Goal: Task Accomplishment & Management: Use online tool/utility

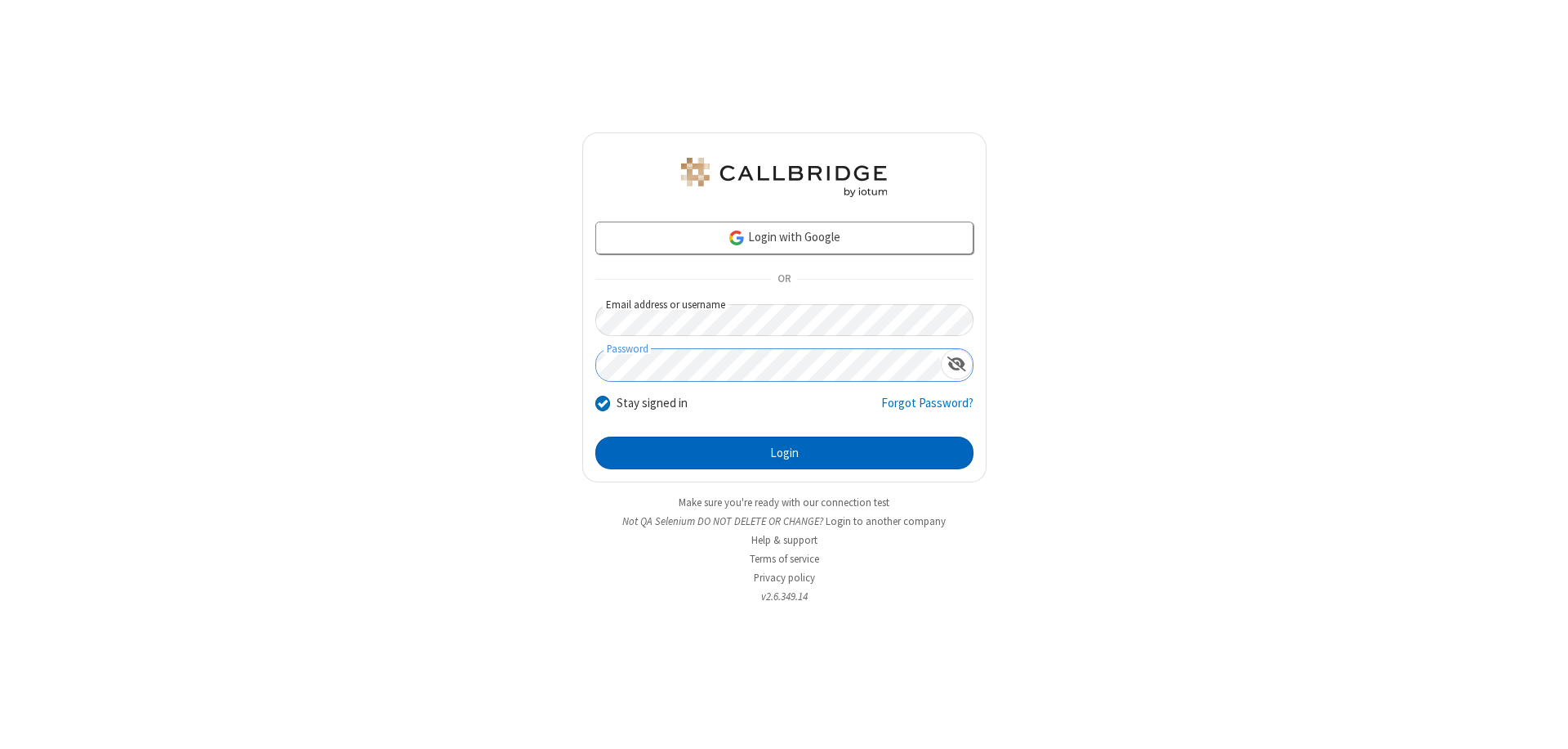
click at [784, 452] on button "Login" at bounding box center [784, 453] width 378 height 33
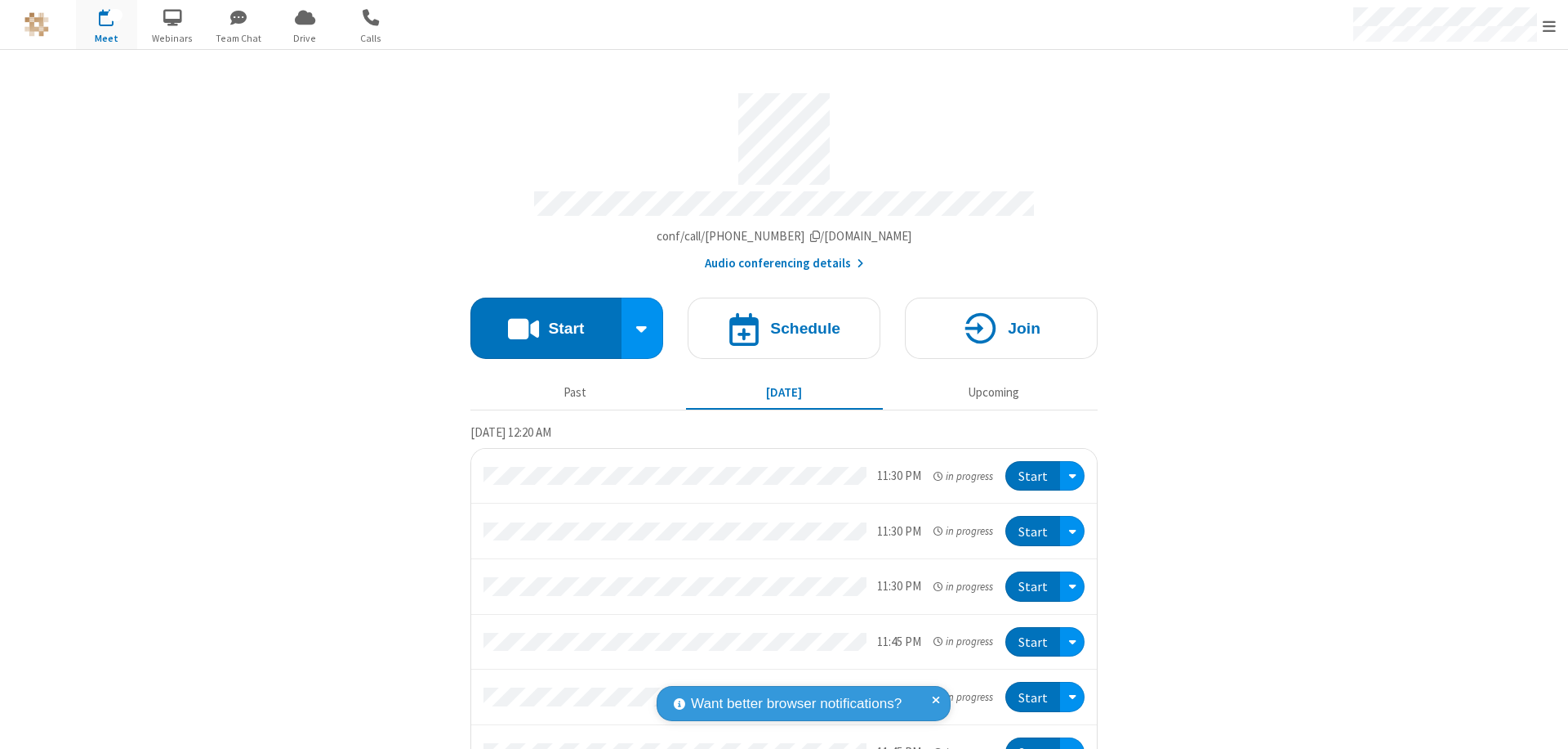
click at [540, 320] on button "Start" at bounding box center [545, 328] width 151 height 61
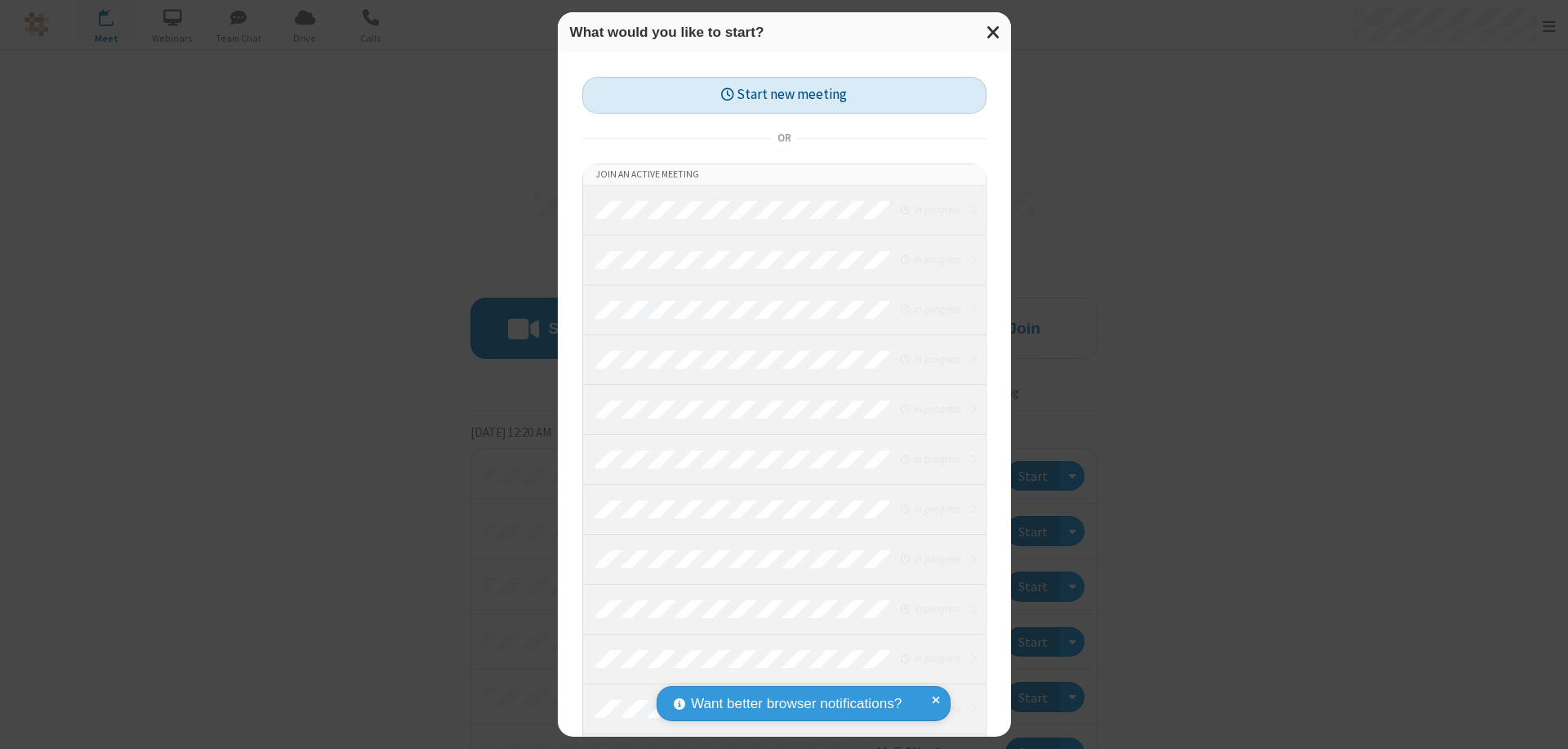
click at [784, 94] on button "Start new meeting" at bounding box center [784, 95] width 404 height 37
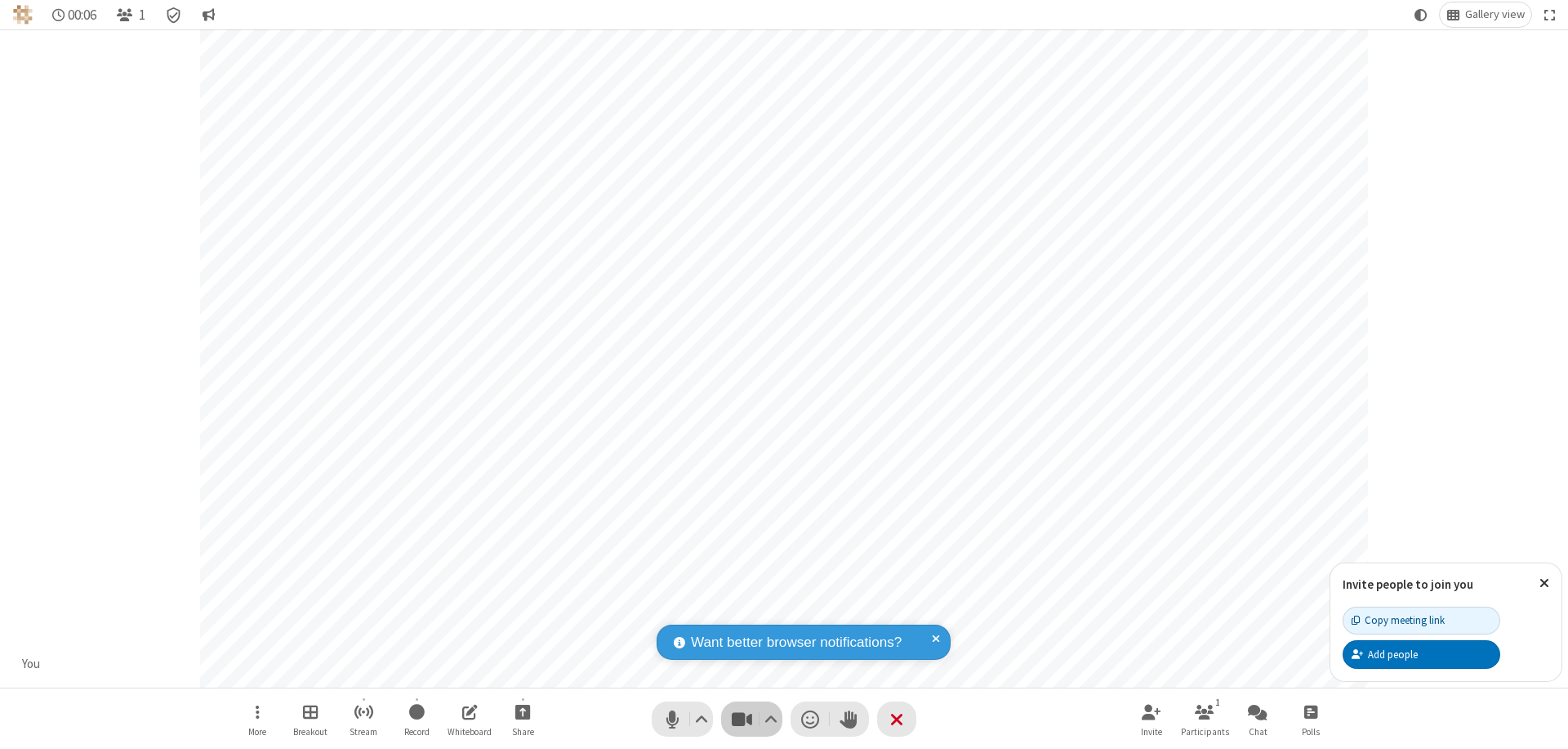
click at [742, 719] on span "Stop video (⌘+Shift+V)" at bounding box center [741, 719] width 24 height 23
click at [742, 719] on span "Start video (⌘+Shift+V)" at bounding box center [741, 719] width 24 height 23
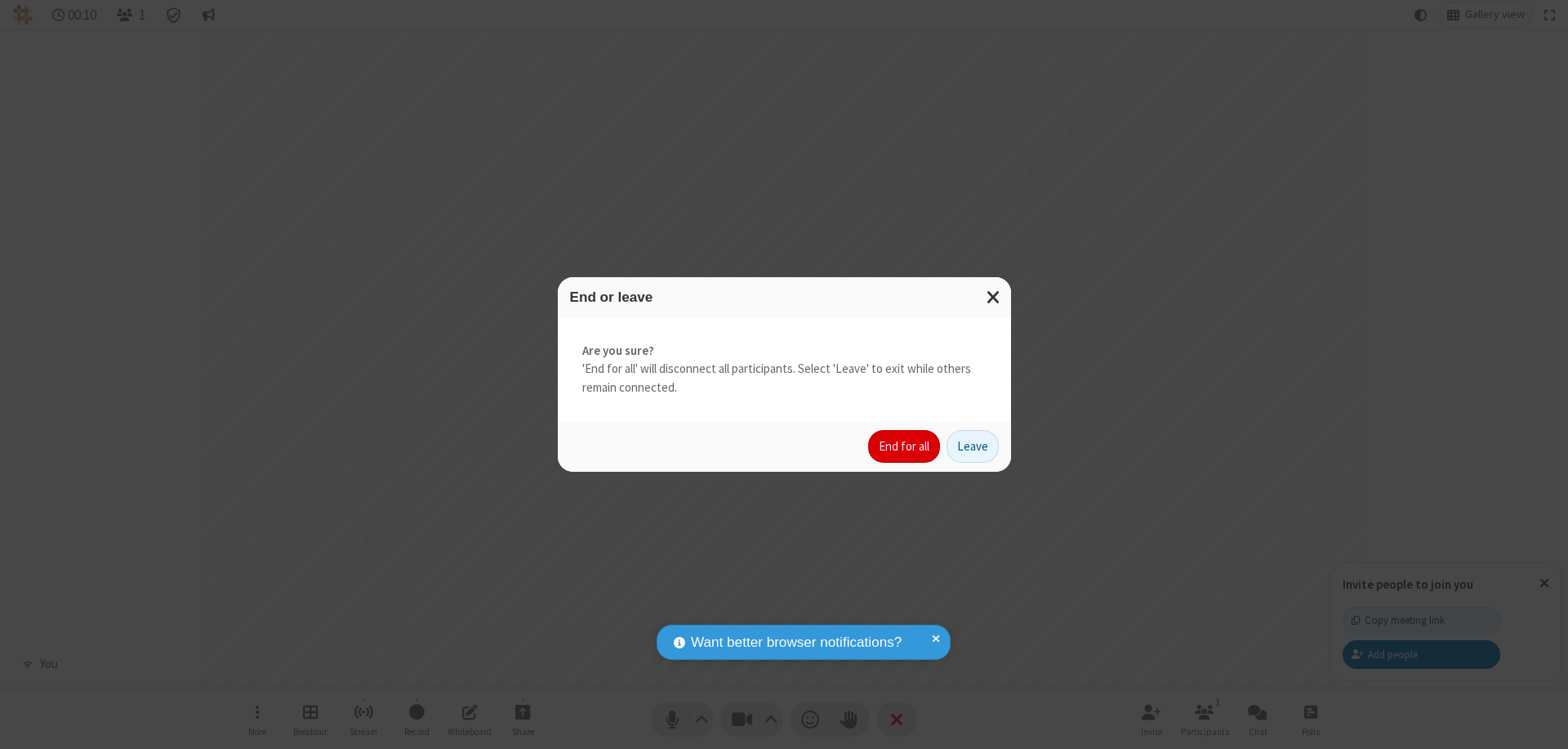
click at [905, 446] on button "End for all" at bounding box center [904, 446] width 72 height 33
